Goal: Information Seeking & Learning: Check status

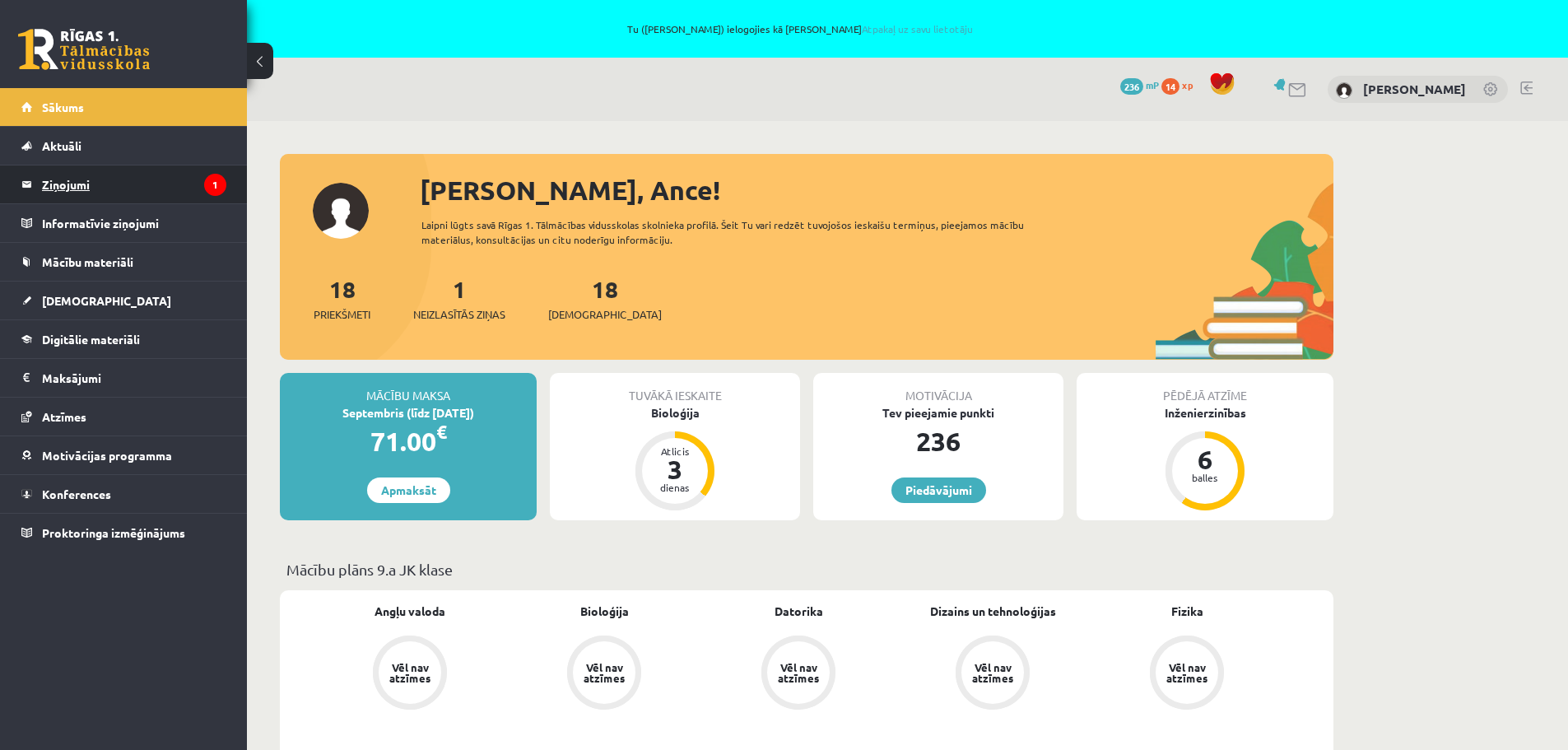
click at [78, 189] on legend "Ziņojumi 1" at bounding box center [134, 184] width 184 height 38
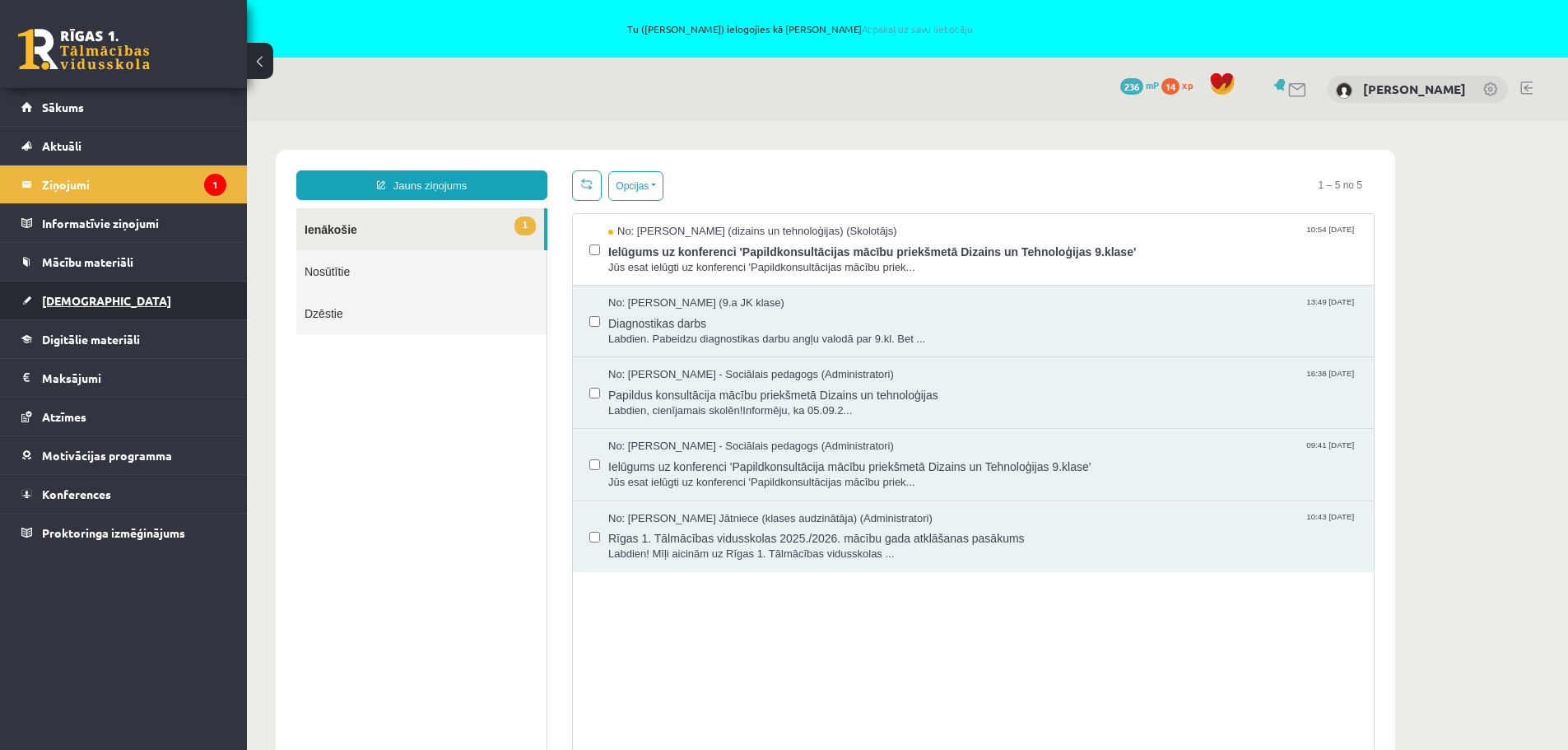
click at [54, 296] on span "[DEMOGRAPHIC_DATA]" at bounding box center [106, 300] width 129 height 15
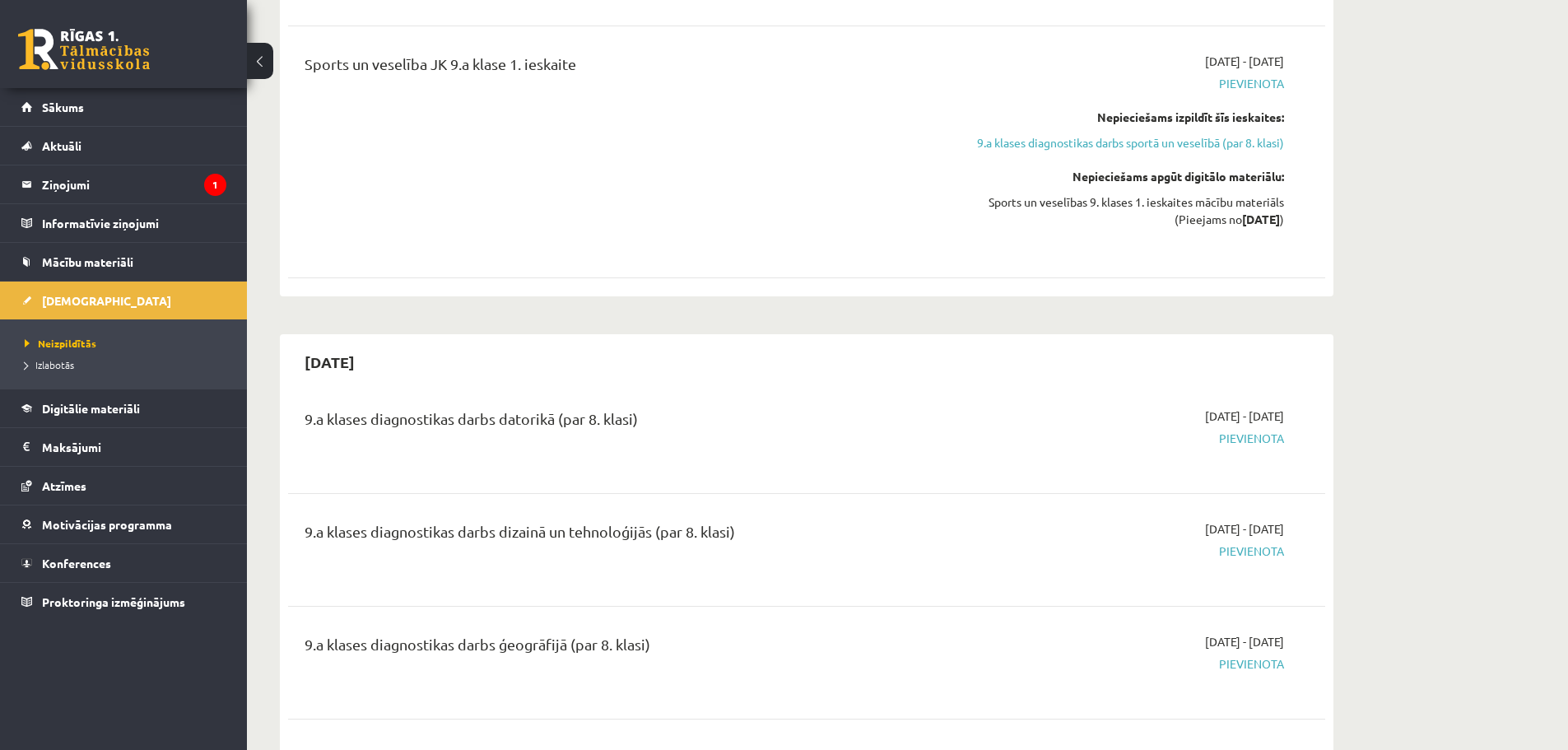
scroll to position [3621, 0]
click at [496, 541] on div "9.a klases diagnostikas darbs dizainā un tehnoloģijās (par 8. klasi)" at bounding box center [627, 531] width 645 height 31
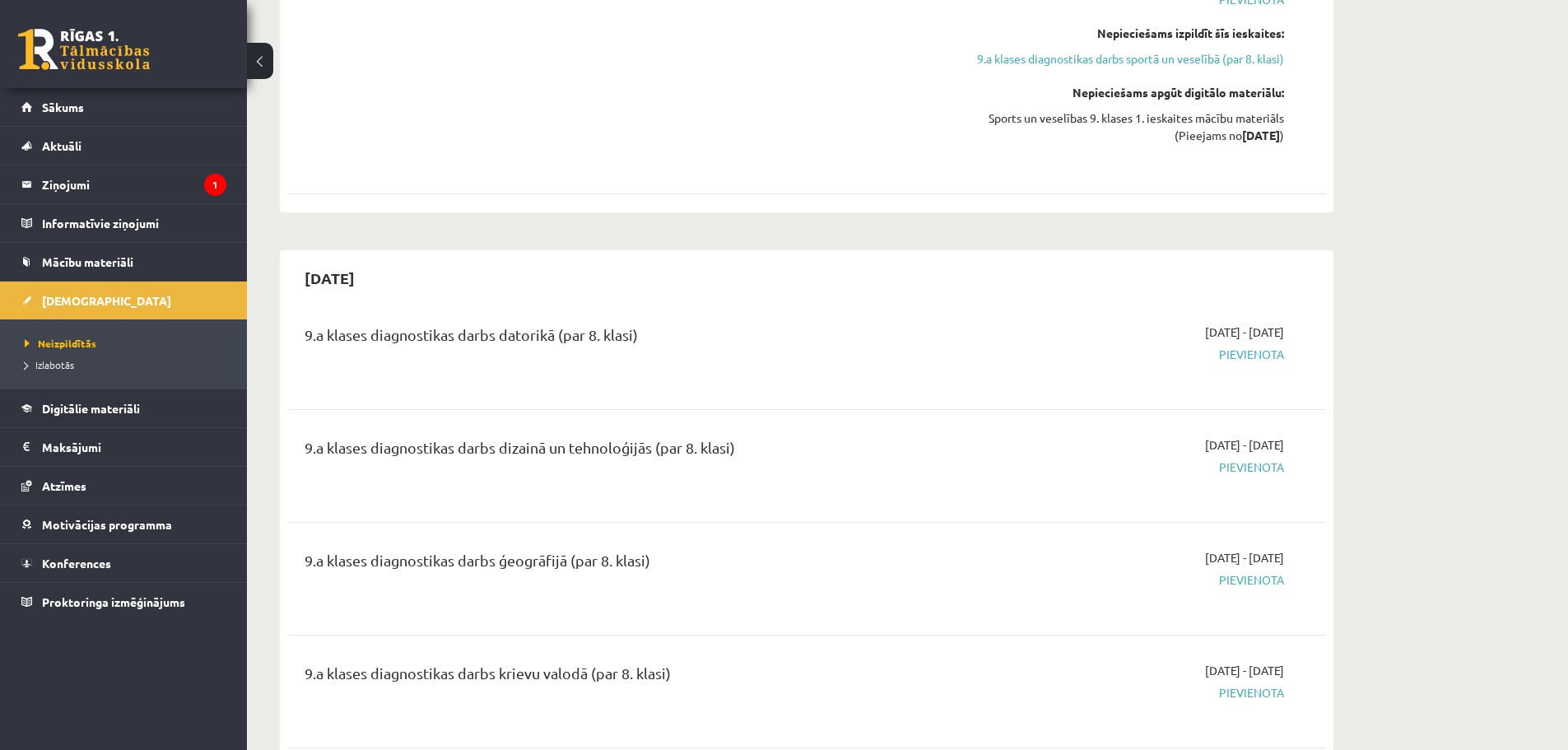
scroll to position [3704, 0]
click at [1231, 473] on span "Pievienota" at bounding box center [1129, 465] width 310 height 17
click at [370, 397] on div "9.a klases diagnostikas darbs datorikā (par 8. klasi) 2025-10-01 - 2025-10-15 P…" at bounding box center [807, 351] width 1037 height 93
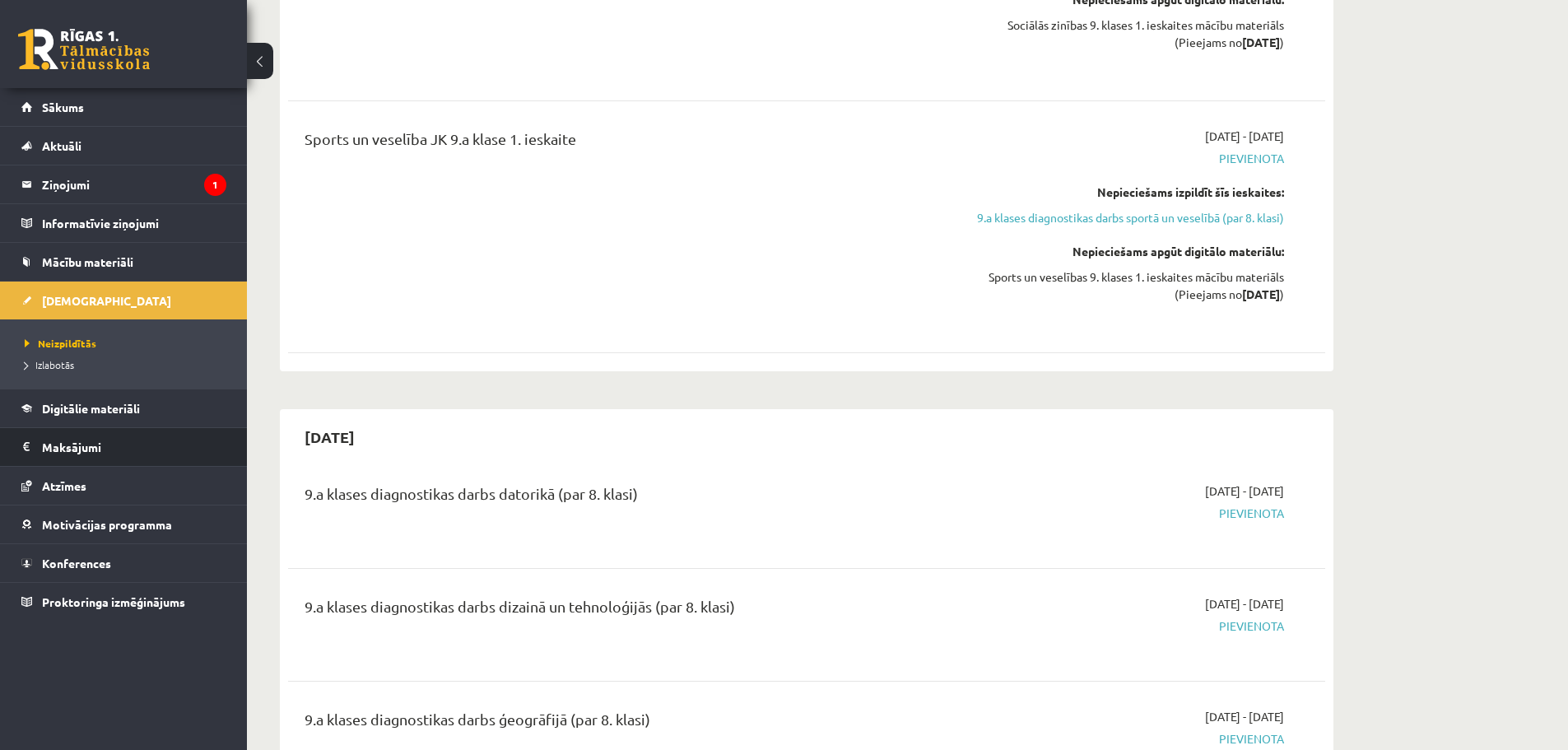
scroll to position [3539, 0]
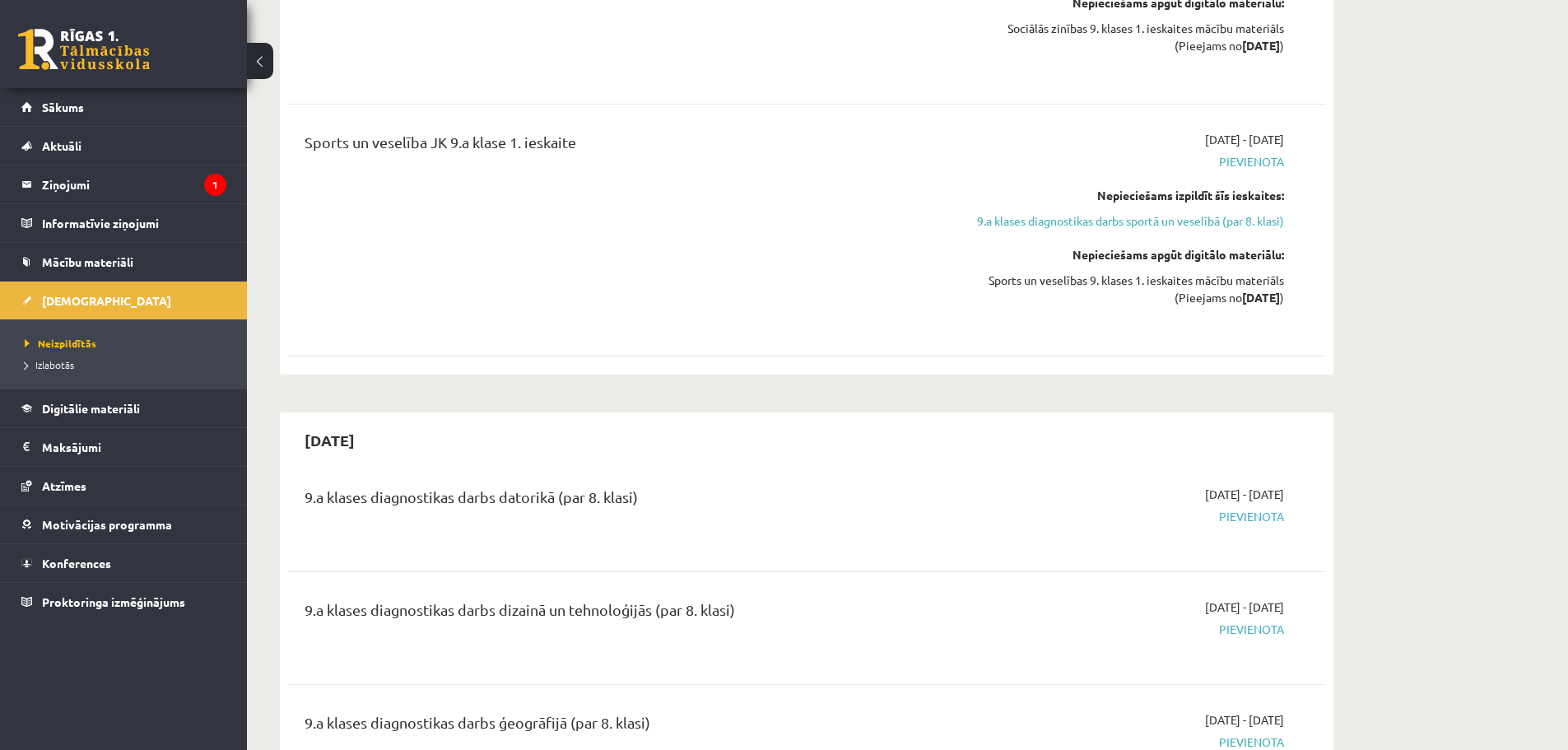
click at [931, 513] on div "9.a klases diagnostikas darbs datorikā (par 8. klasi)" at bounding box center [627, 501] width 645 height 31
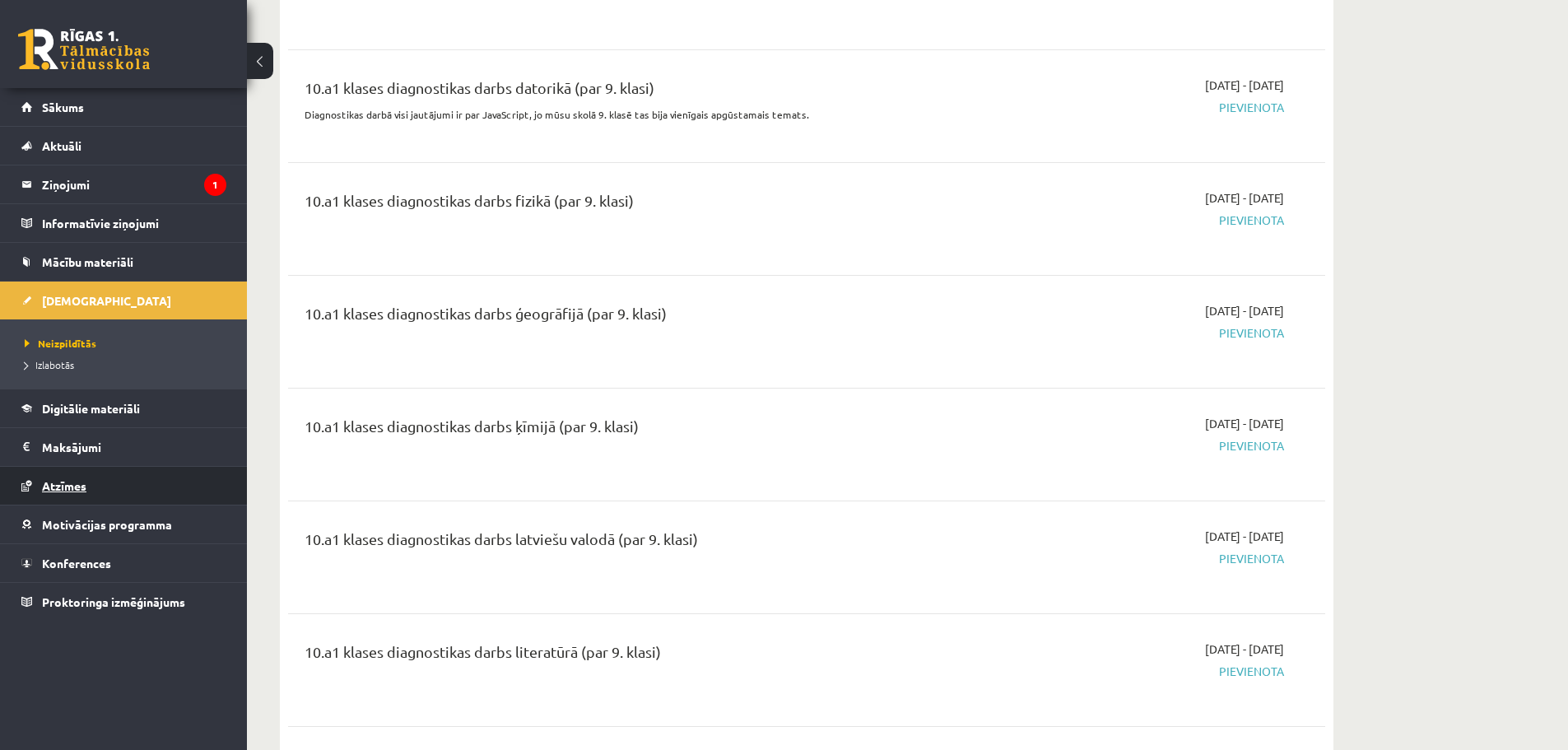
scroll to position [0, 0]
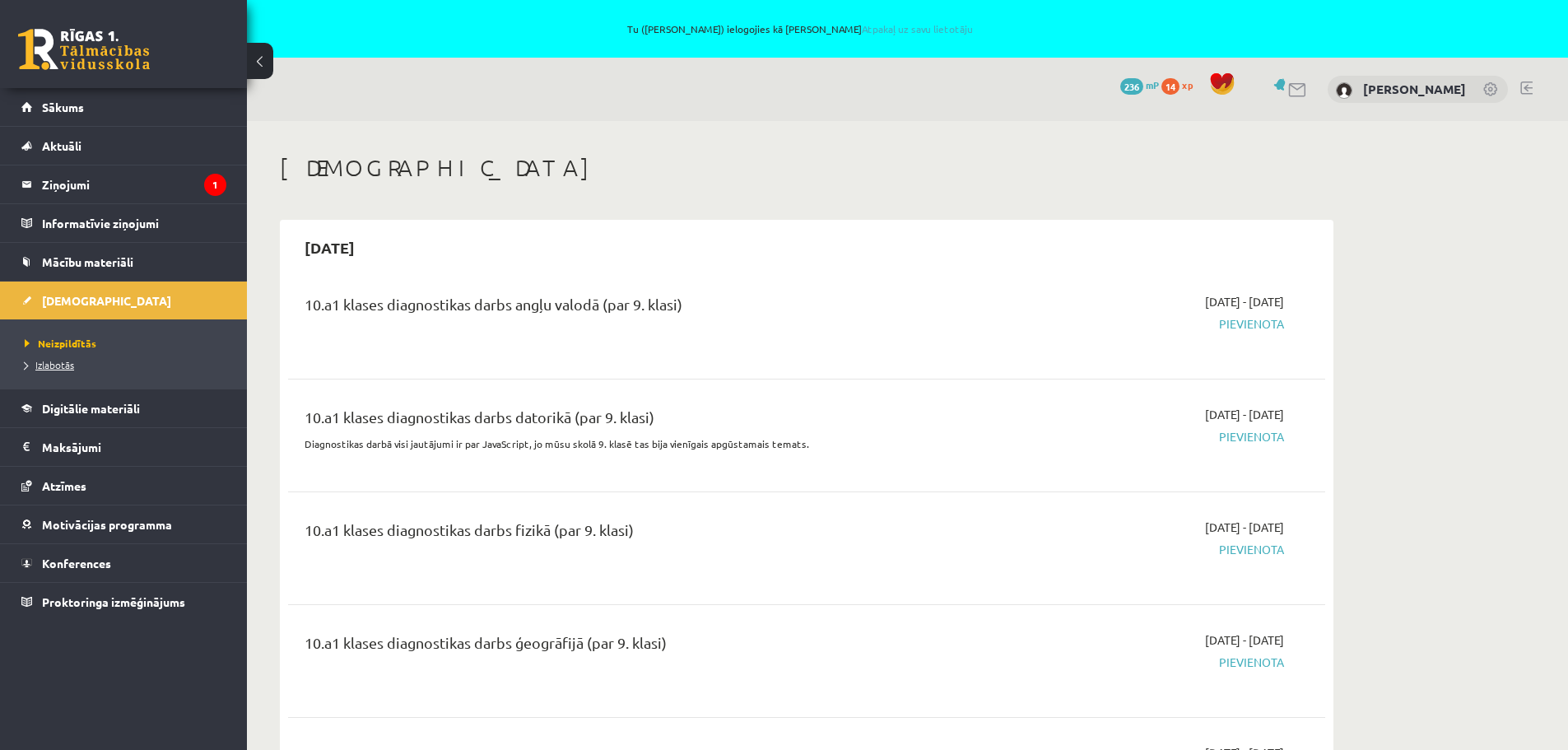
click at [39, 362] on span "Izlabotās" at bounding box center [50, 364] width 50 height 13
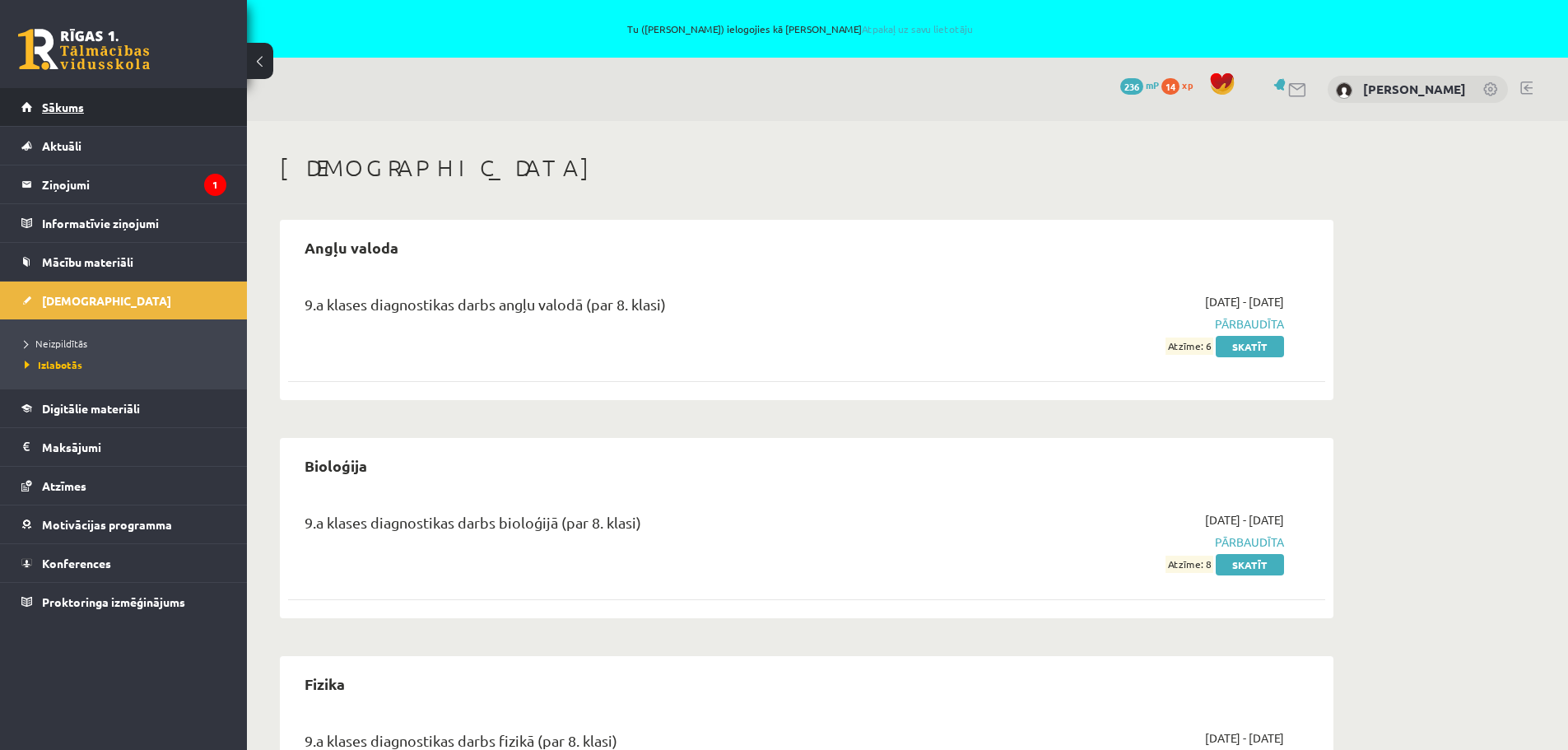
click at [57, 108] on span "Sākums" at bounding box center [63, 106] width 42 height 15
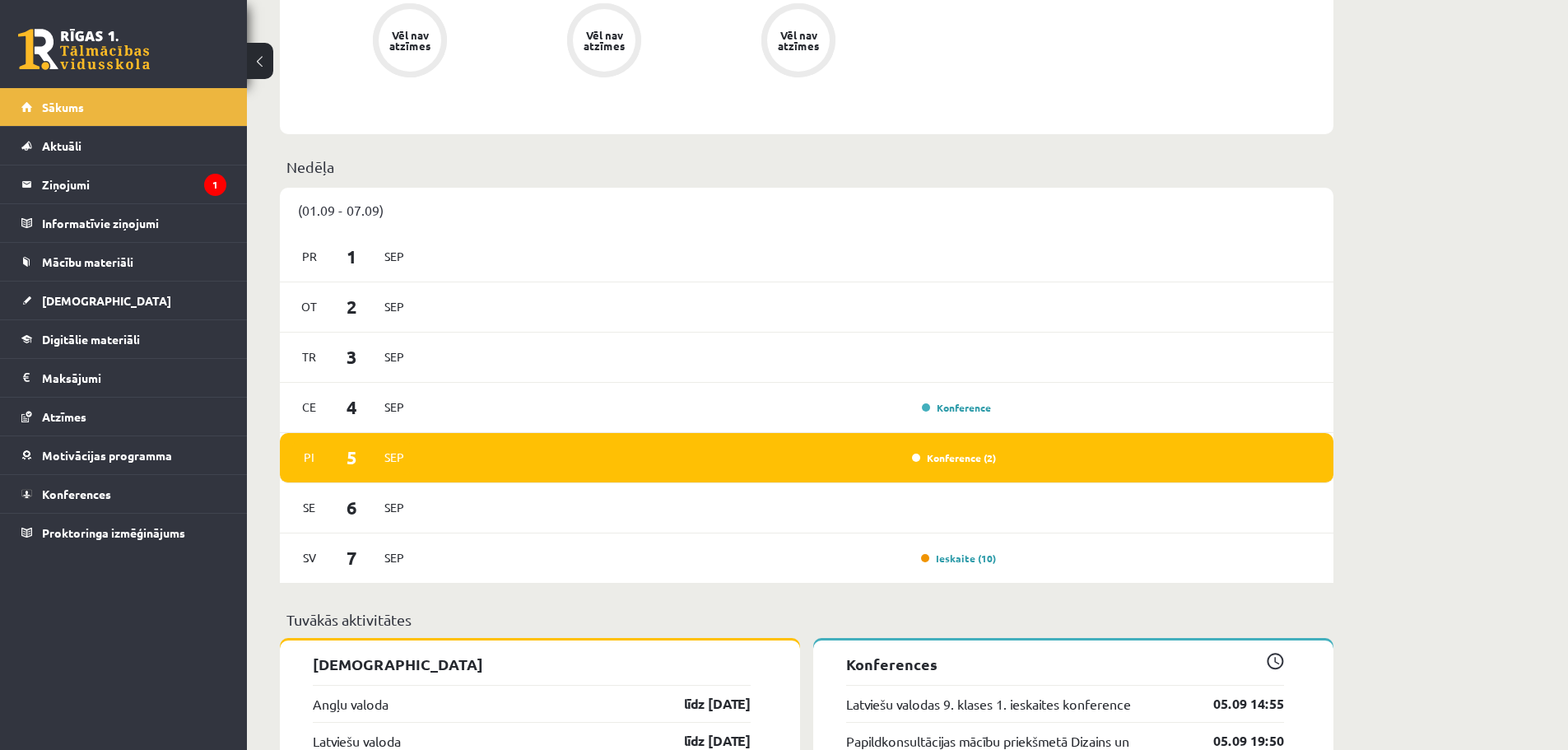
scroll to position [1070, 0]
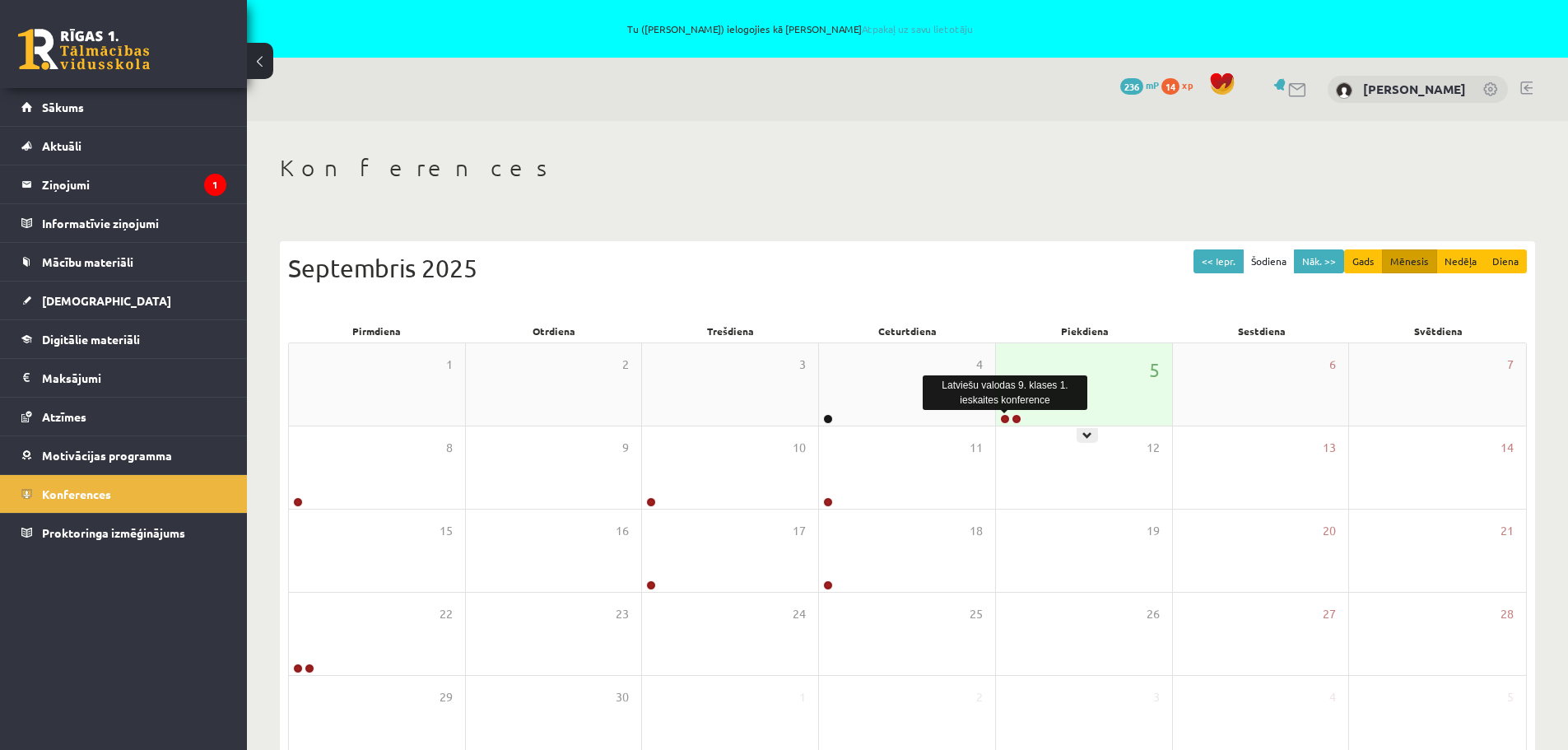
click at [1005, 418] on link at bounding box center [1006, 419] width 10 height 10
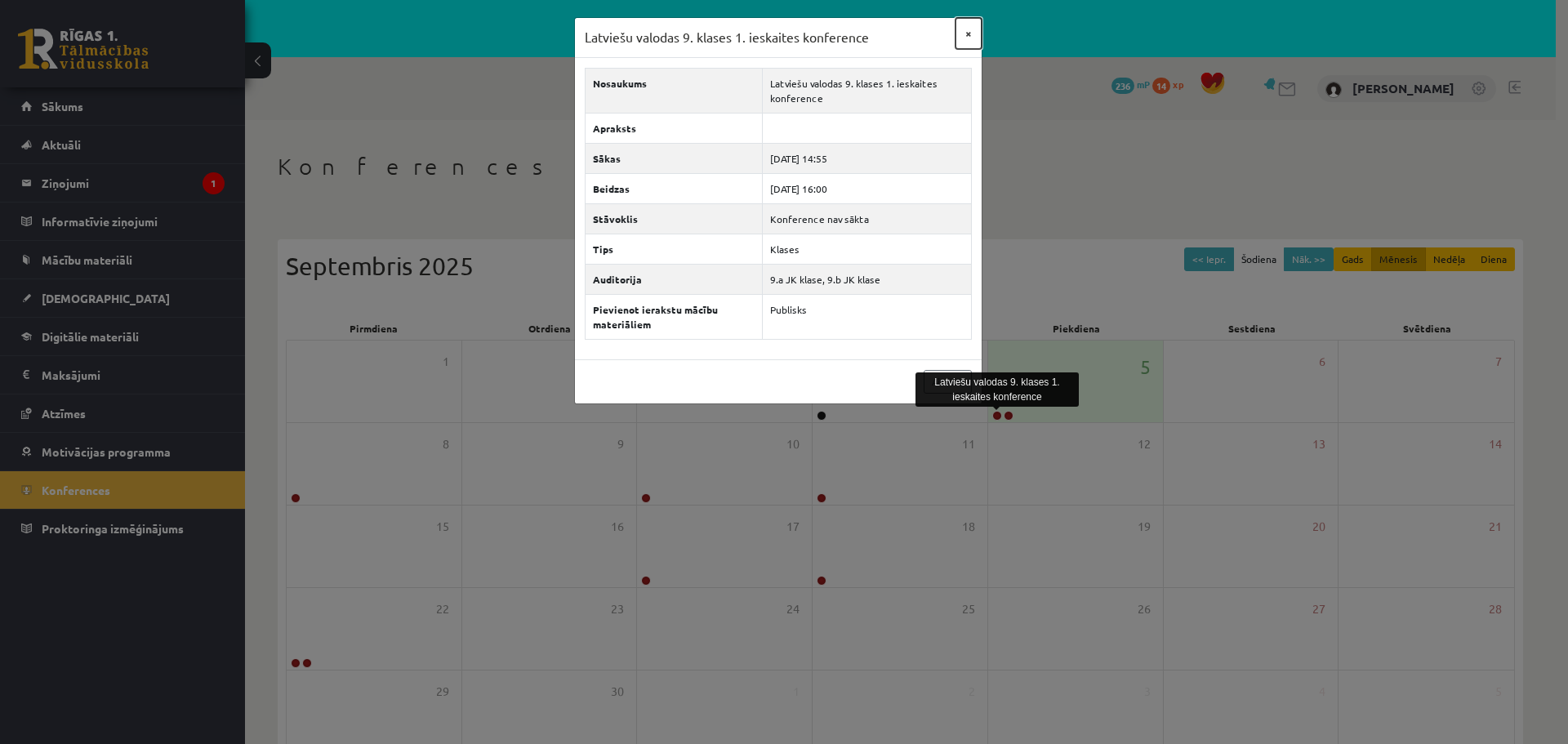
click at [973, 34] on button "×" at bounding box center [968, 33] width 26 height 31
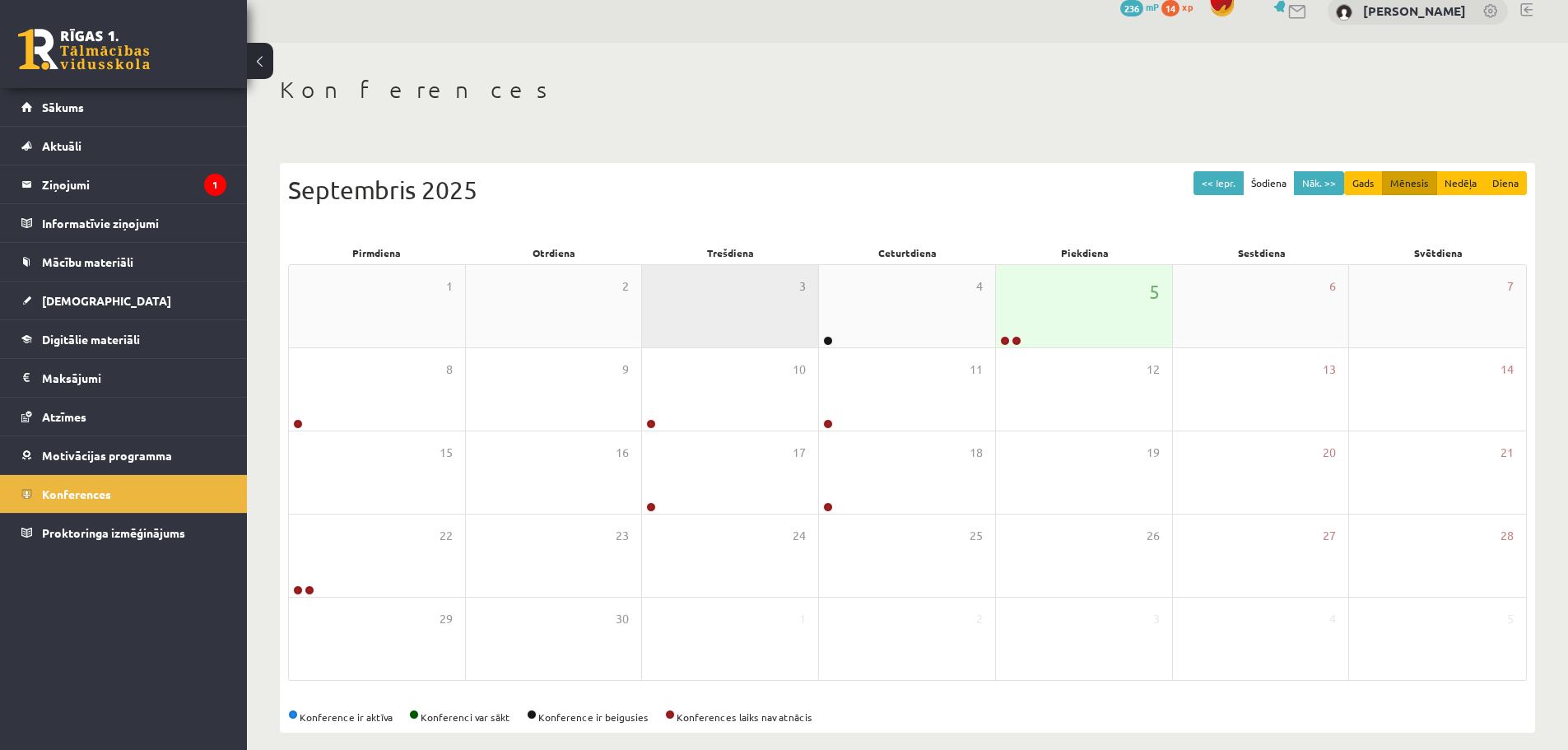
scroll to position [82, 0]
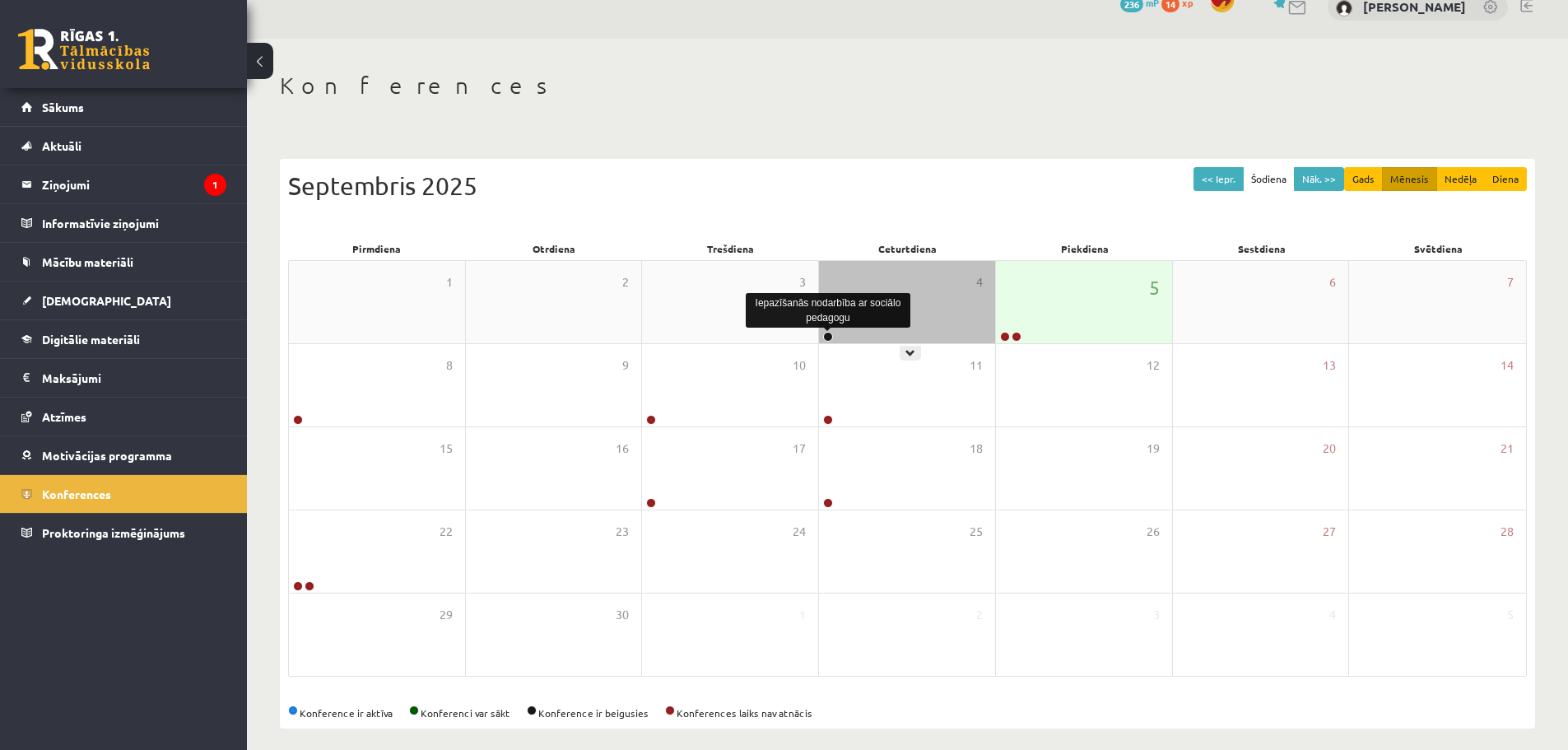
click at [826, 337] on link at bounding box center [828, 337] width 10 height 10
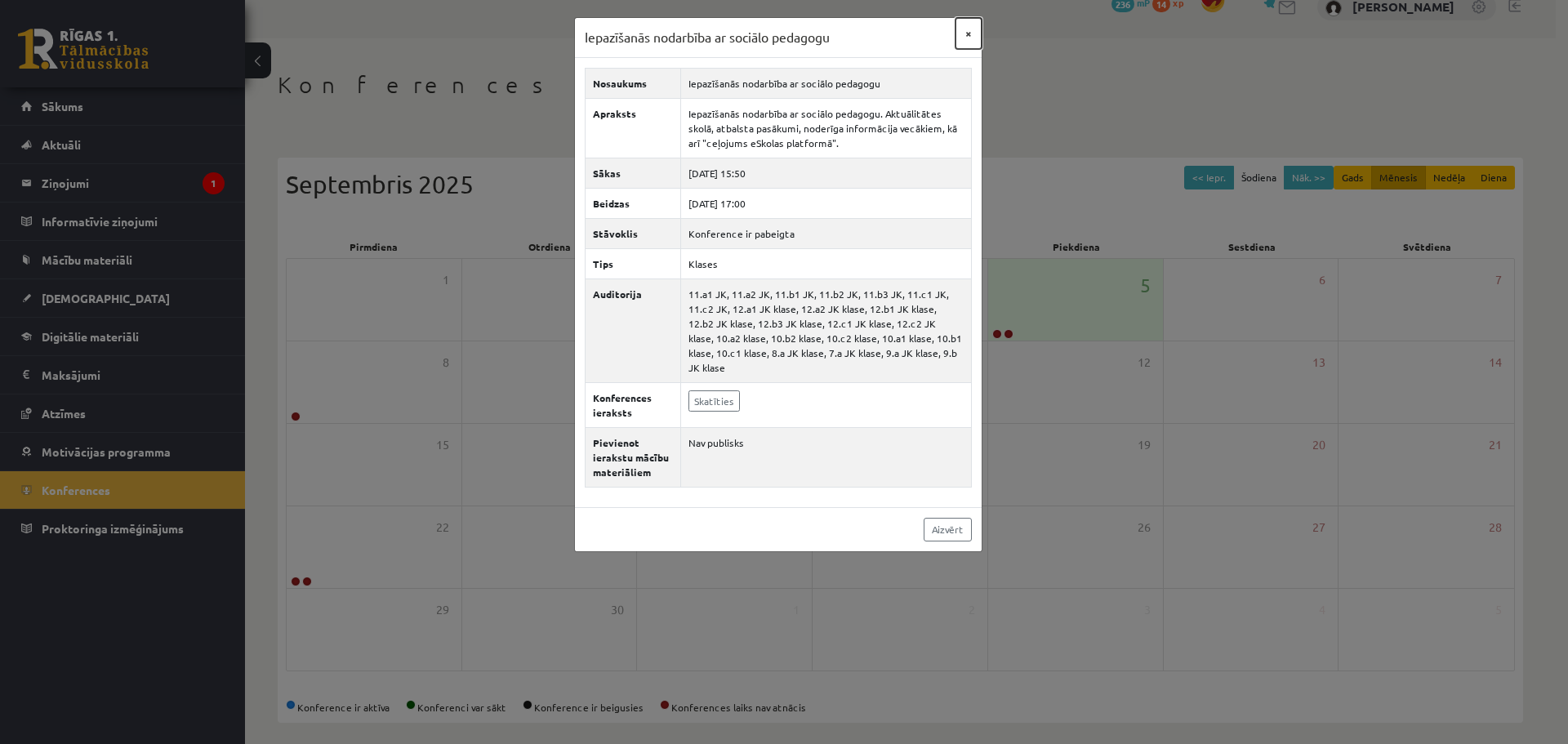
click at [968, 30] on button "×" at bounding box center [968, 33] width 26 height 31
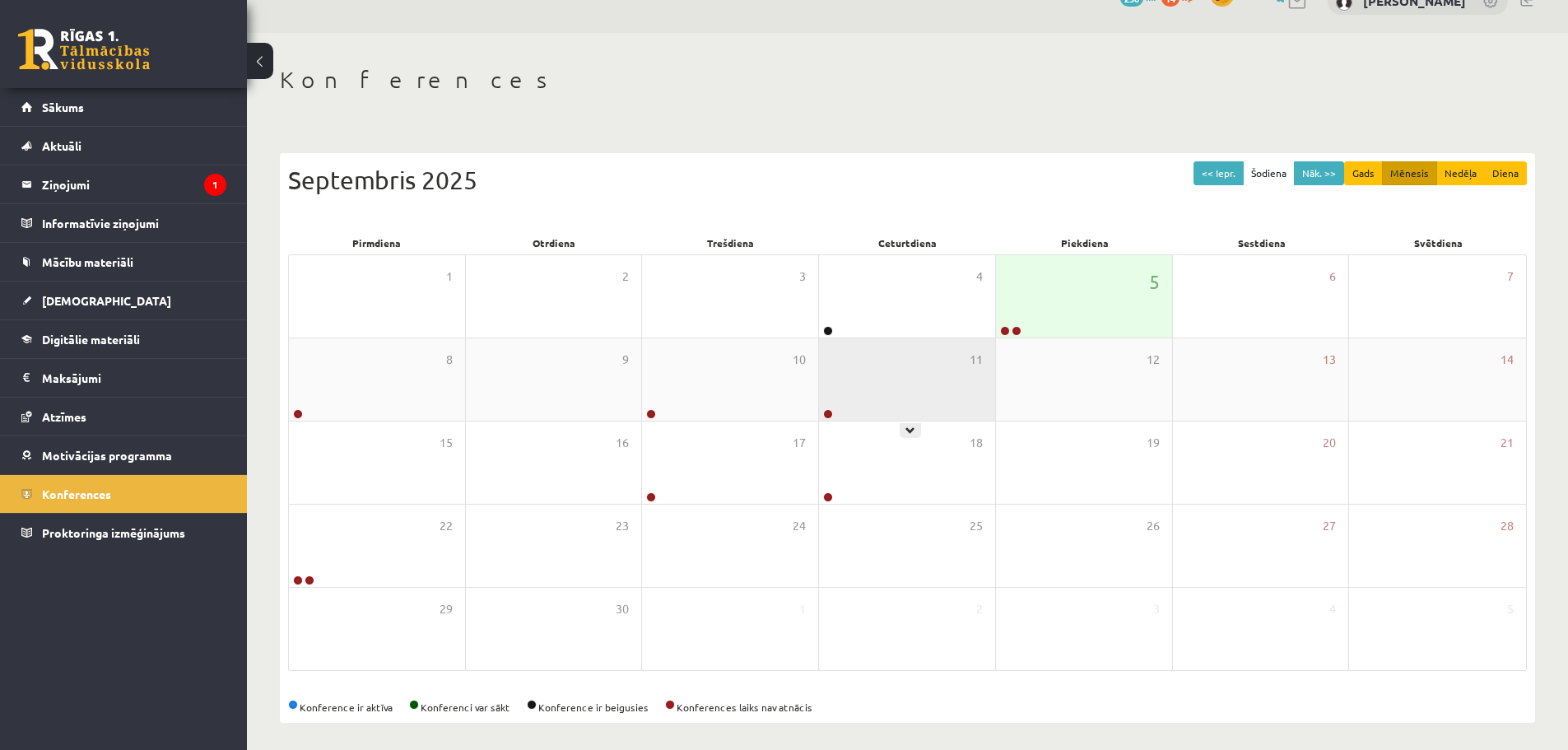
scroll to position [94, 0]
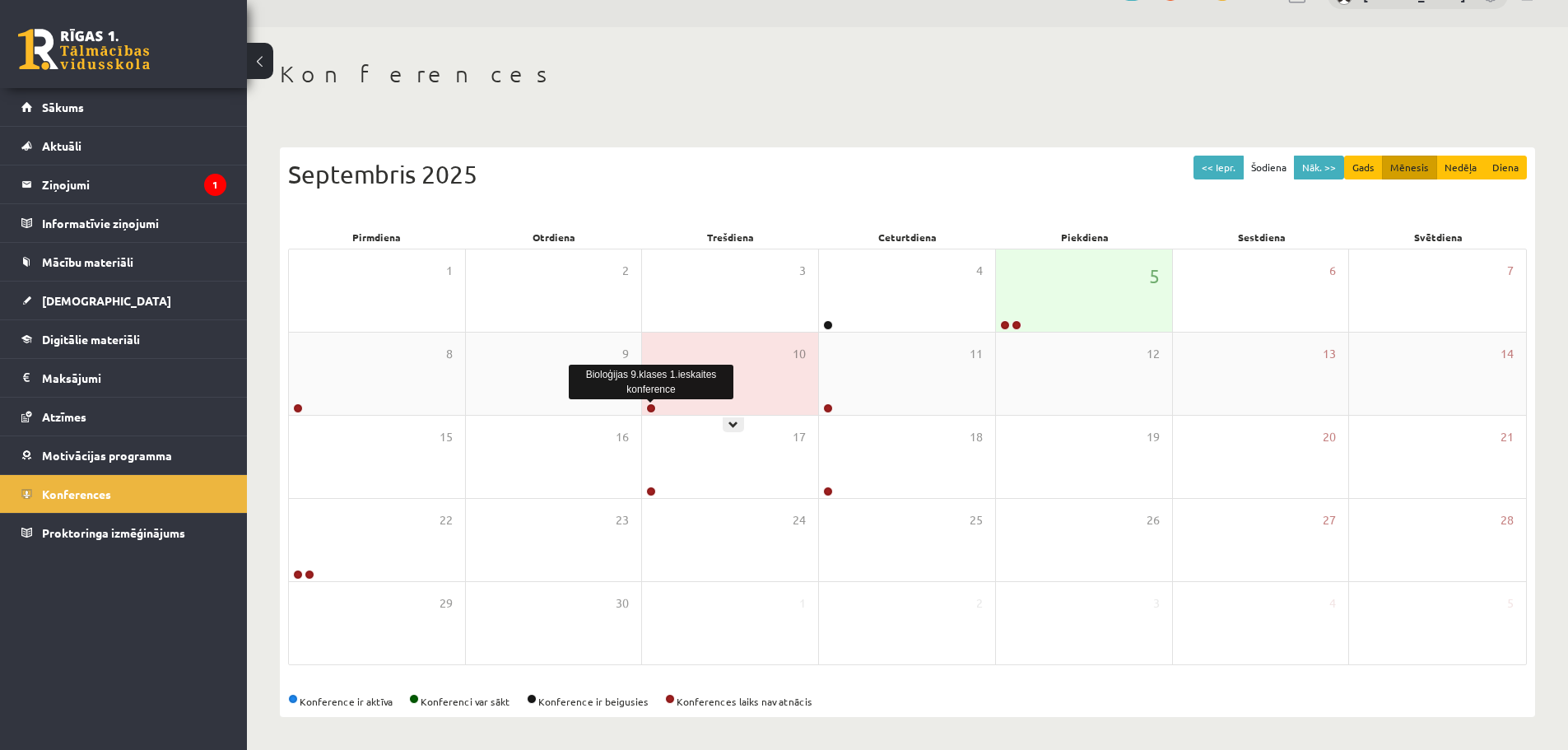
click at [650, 405] on link at bounding box center [652, 409] width 10 height 10
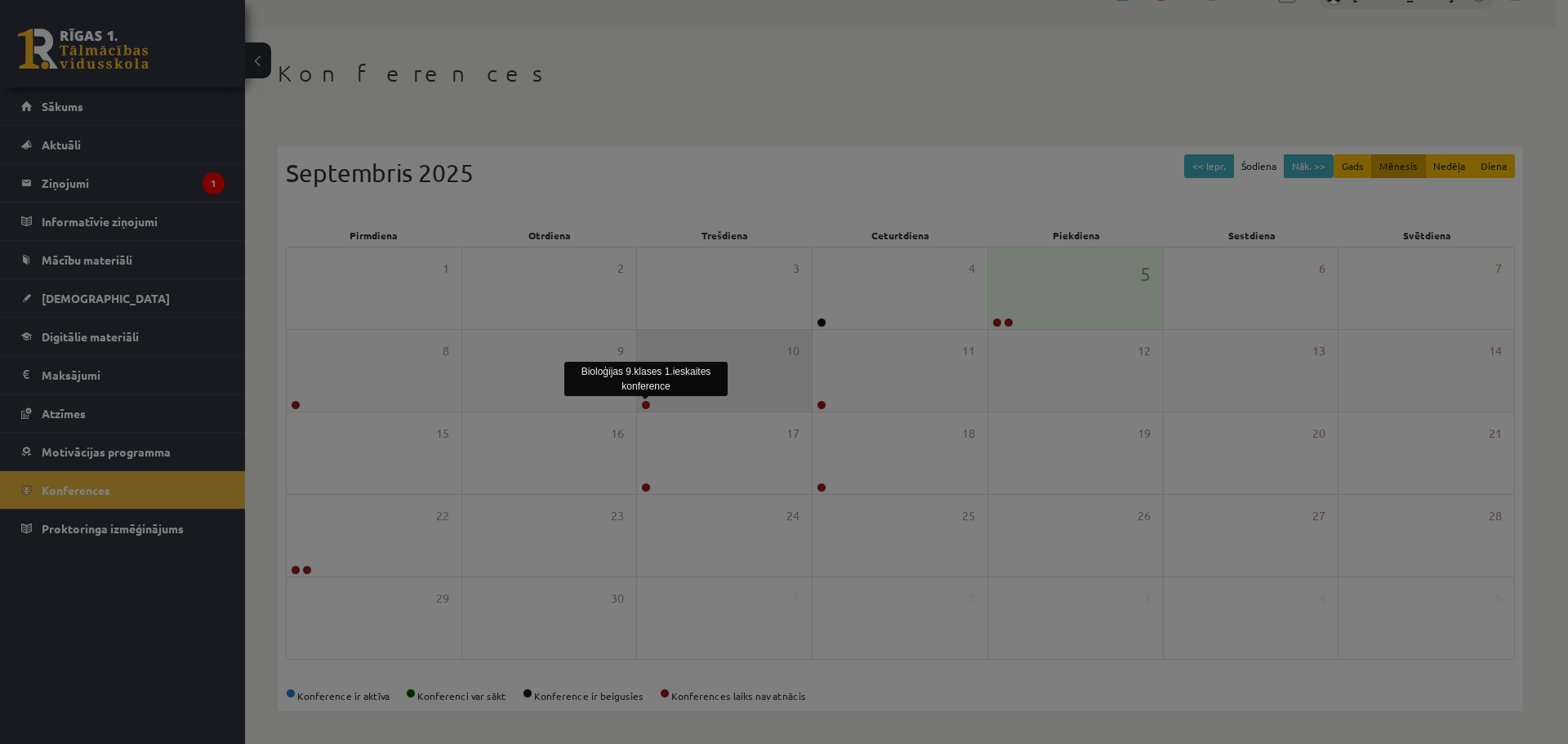
click at [645, 402] on div at bounding box center [784, 372] width 1568 height 744
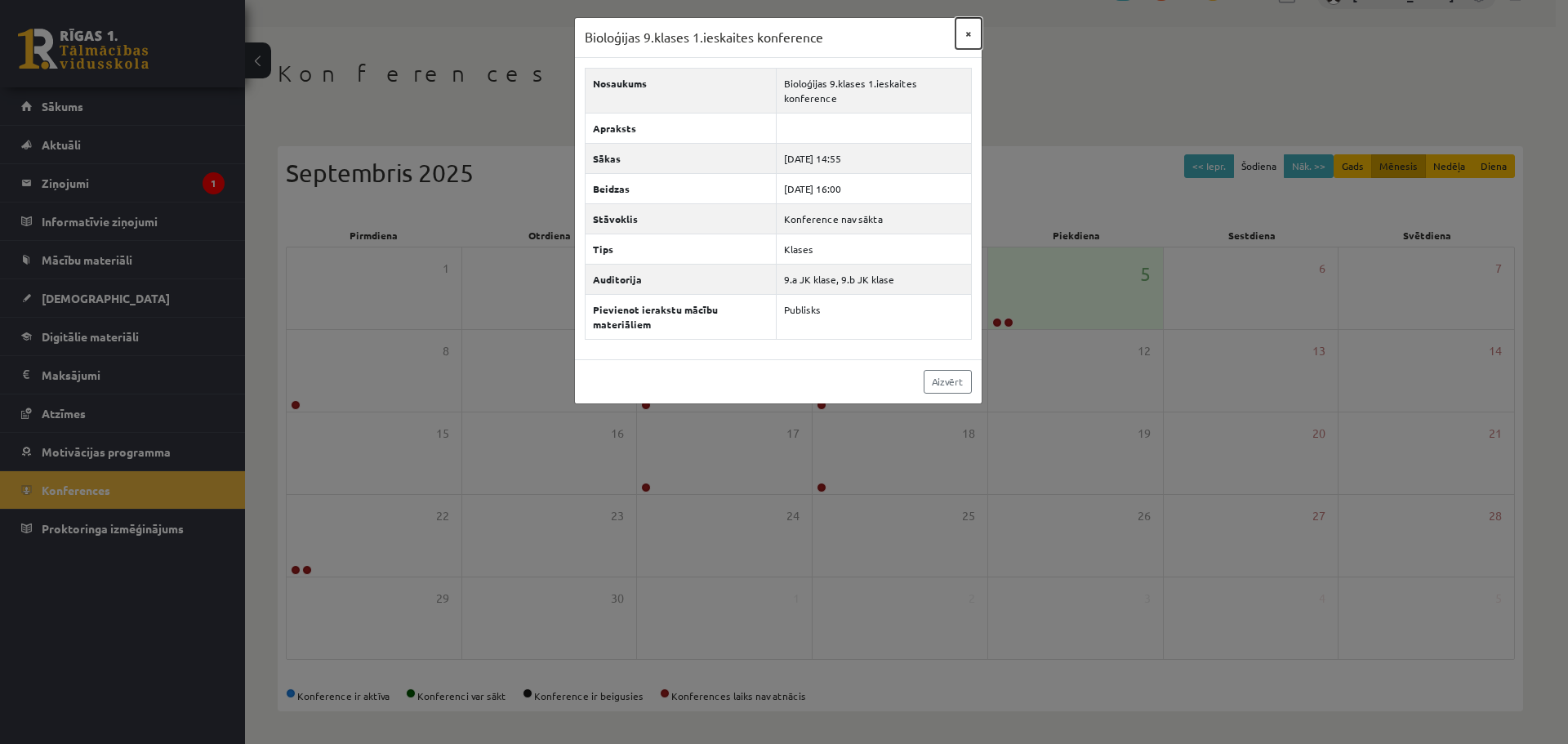
click at [969, 29] on button "×" at bounding box center [968, 33] width 26 height 31
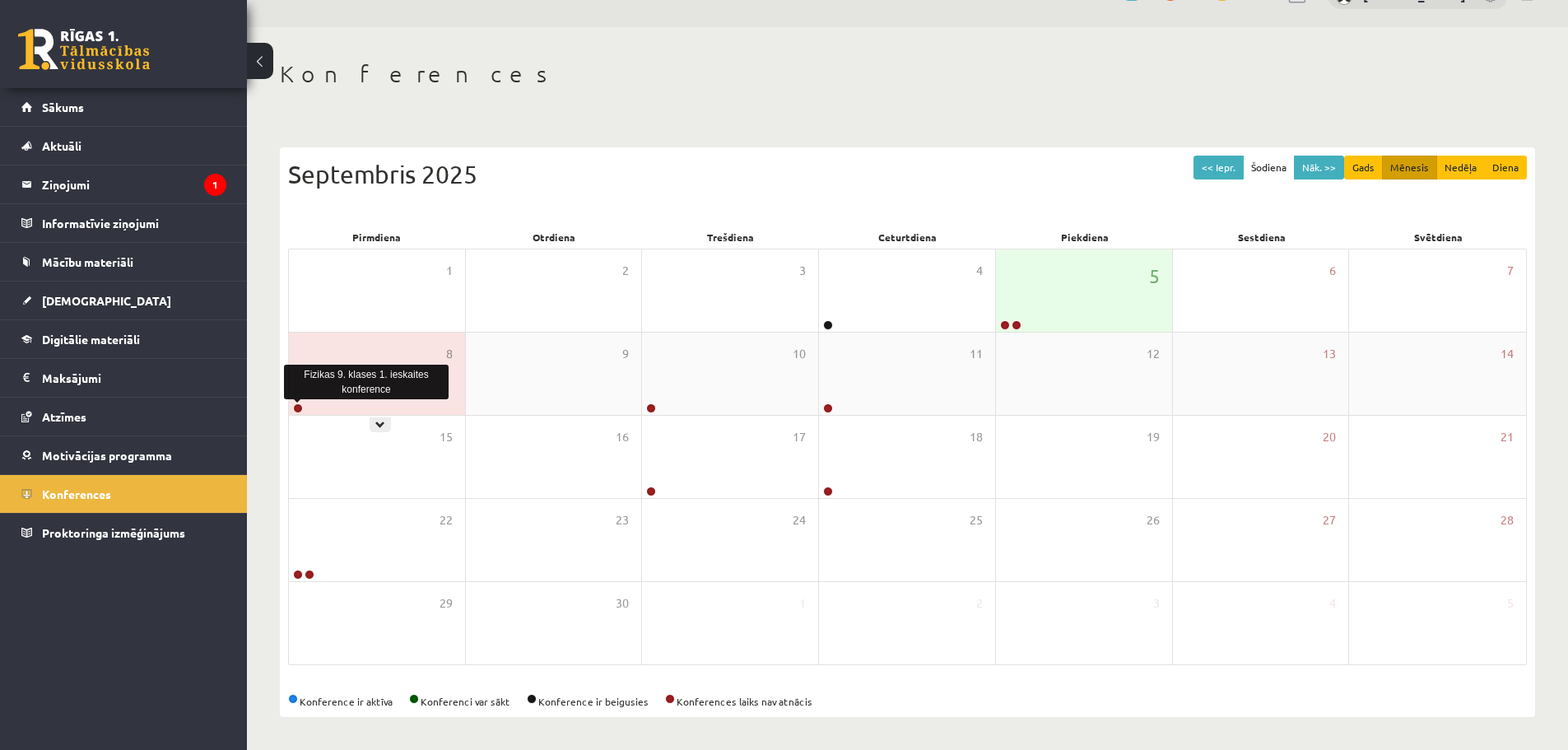
click at [297, 405] on link at bounding box center [298, 409] width 10 height 10
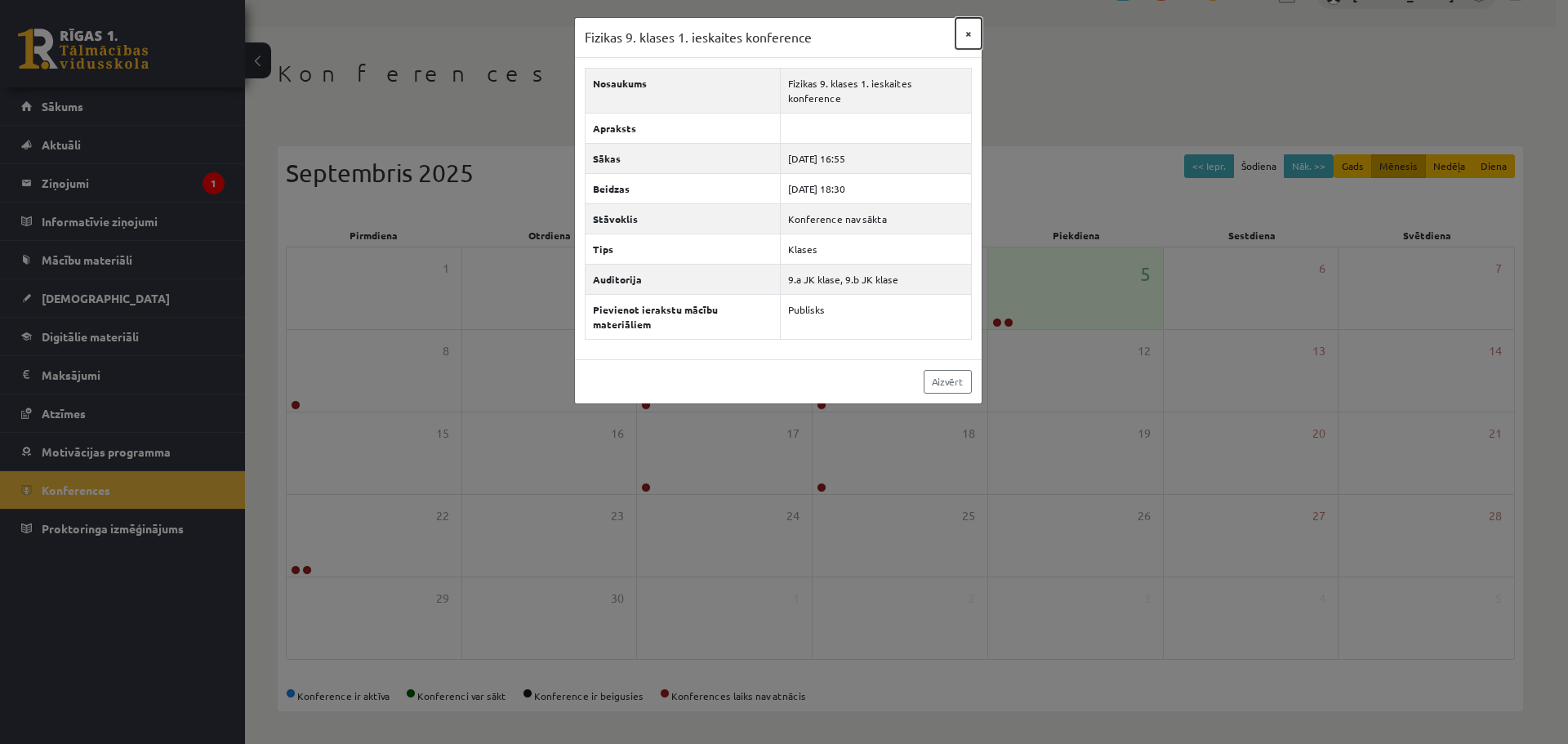
click at [974, 27] on button "×" at bounding box center [968, 33] width 26 height 31
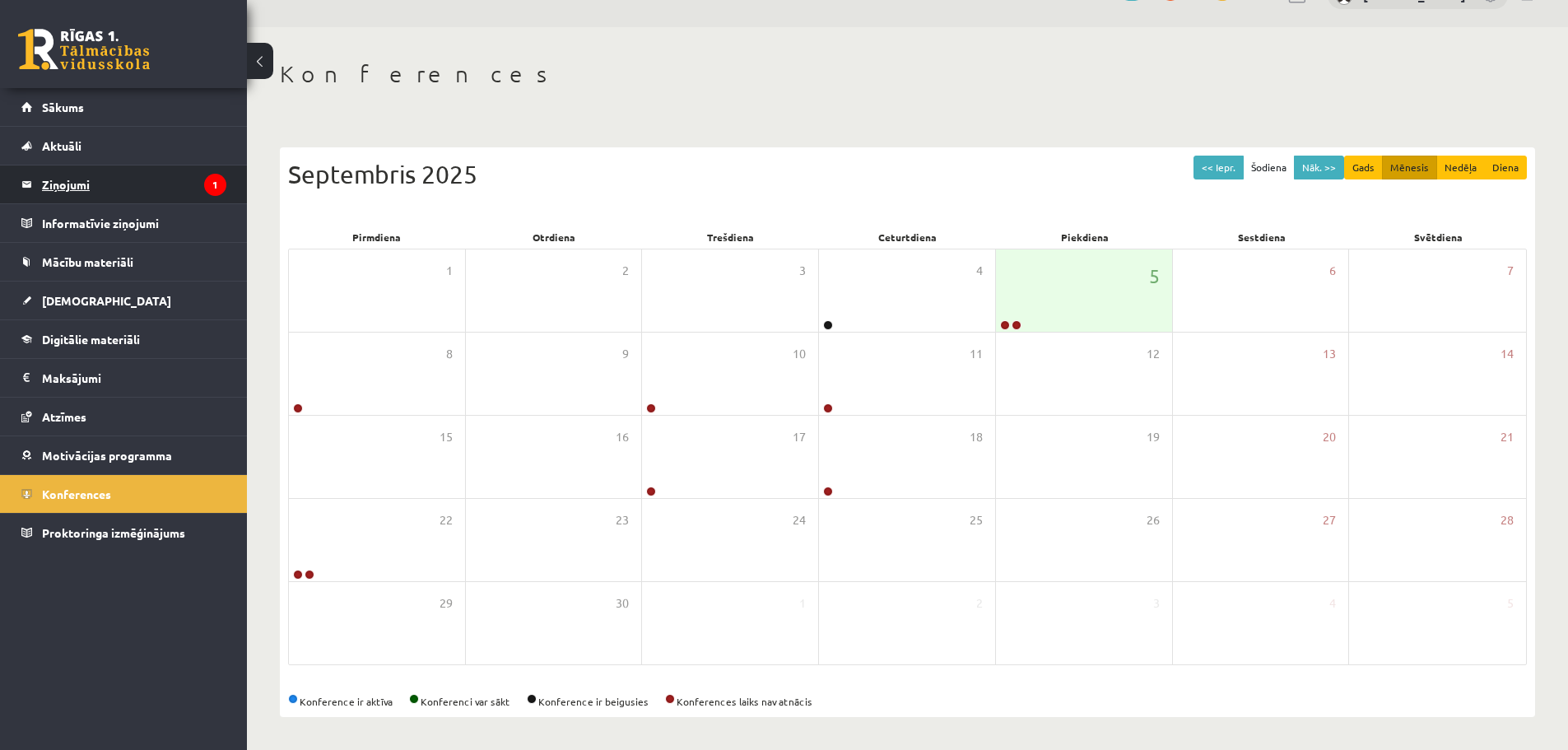
click at [70, 183] on legend "Ziņojumi 1" at bounding box center [134, 184] width 184 height 38
